Goal: Transaction & Acquisition: Purchase product/service

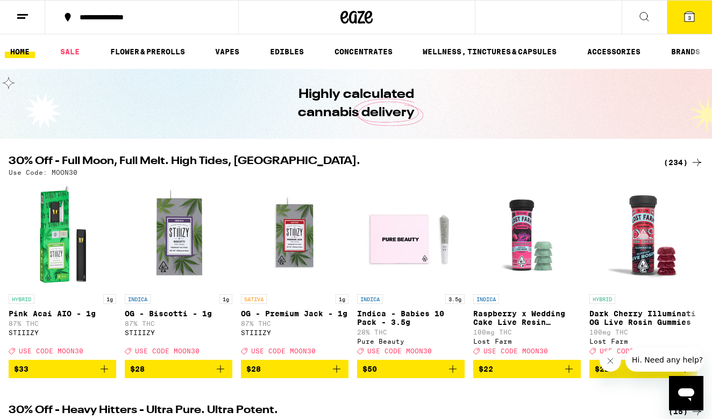
click at [683, 161] on div "(234)" at bounding box center [683, 162] width 40 height 13
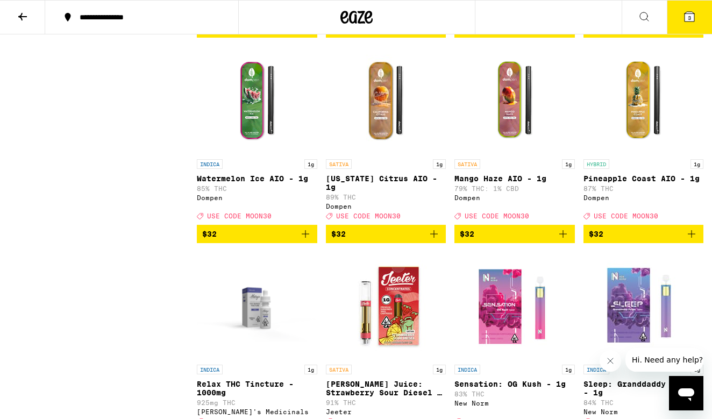
scroll to position [8697, 0]
